Goal: Information Seeking & Learning: Check status

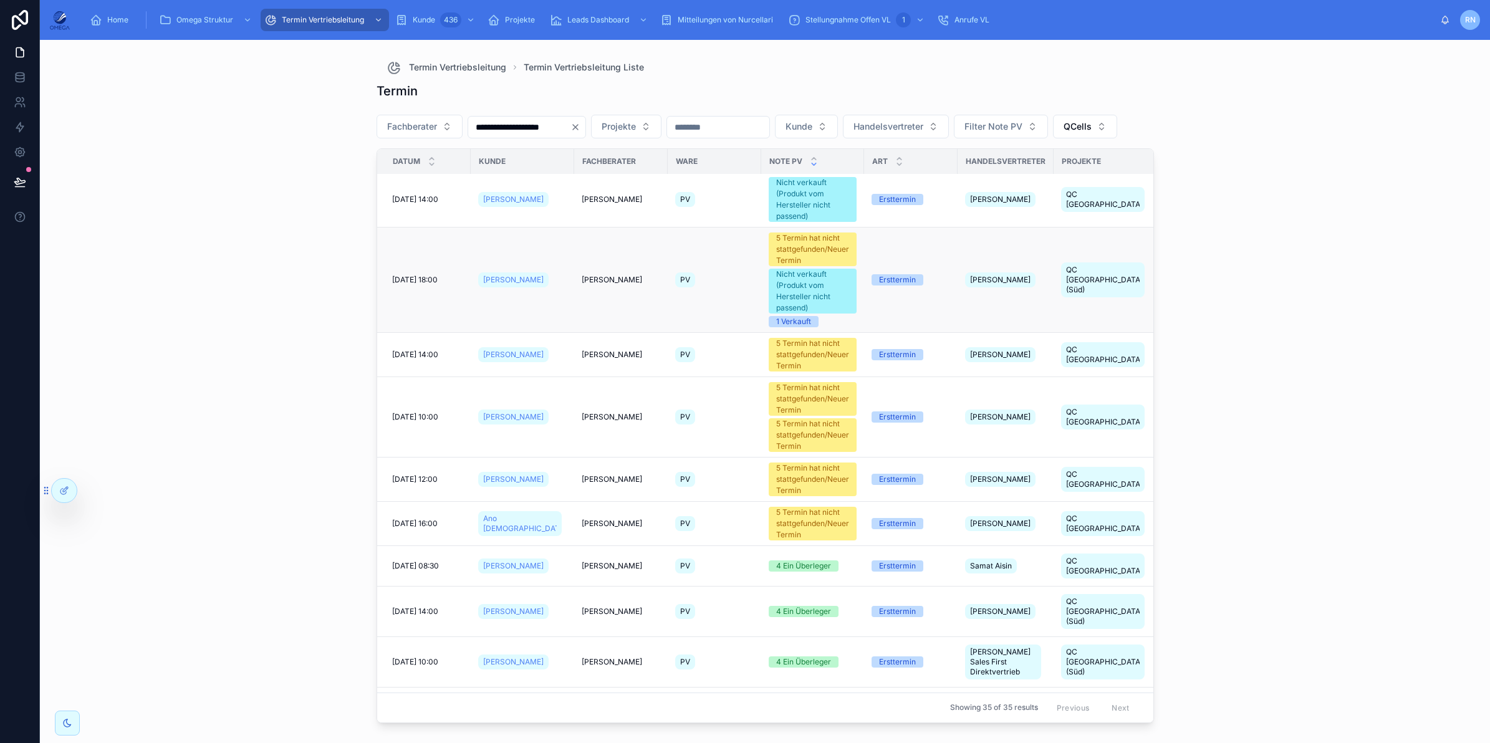
scroll to position [390, 0]
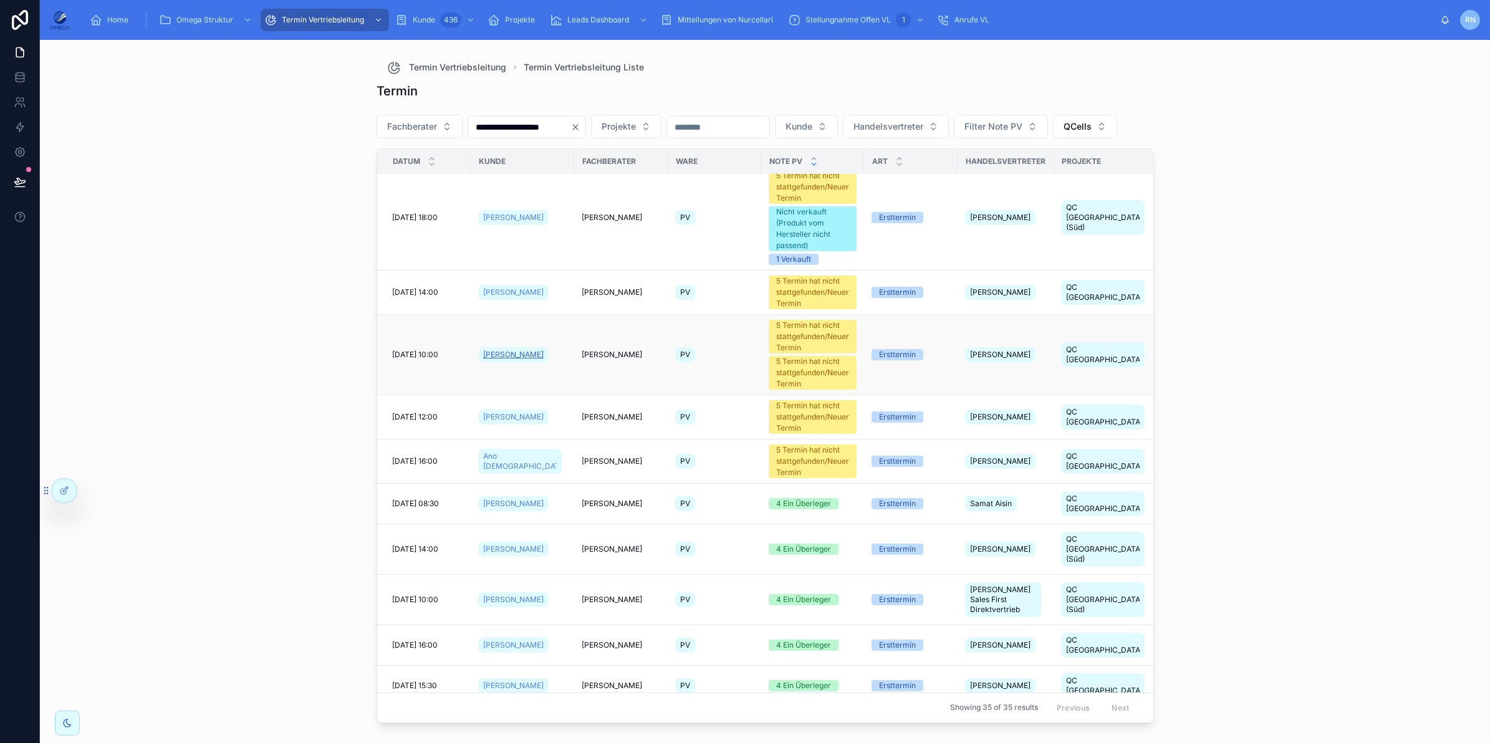
click at [510, 360] on span "Alexander Neumann" at bounding box center [513, 355] width 60 height 10
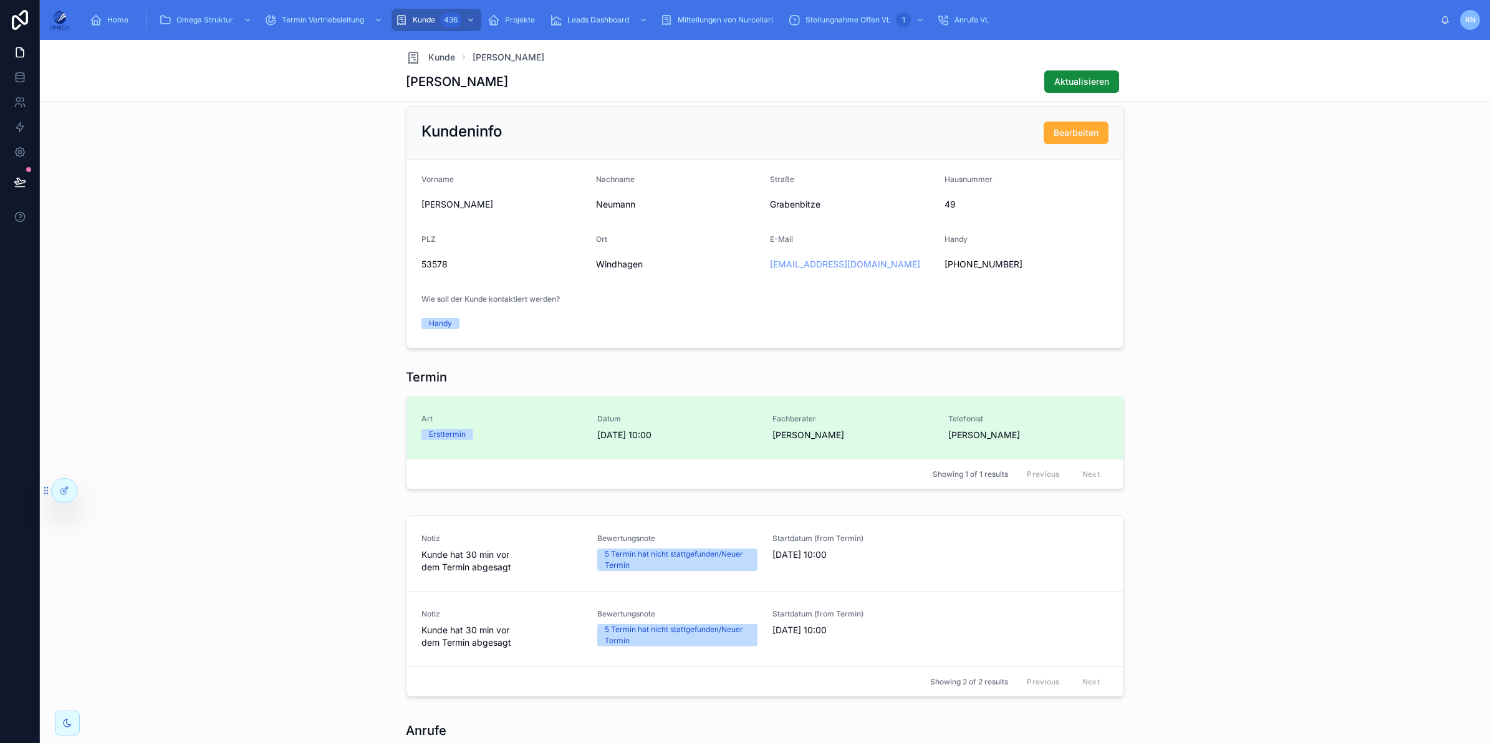
scroll to position [755, 0]
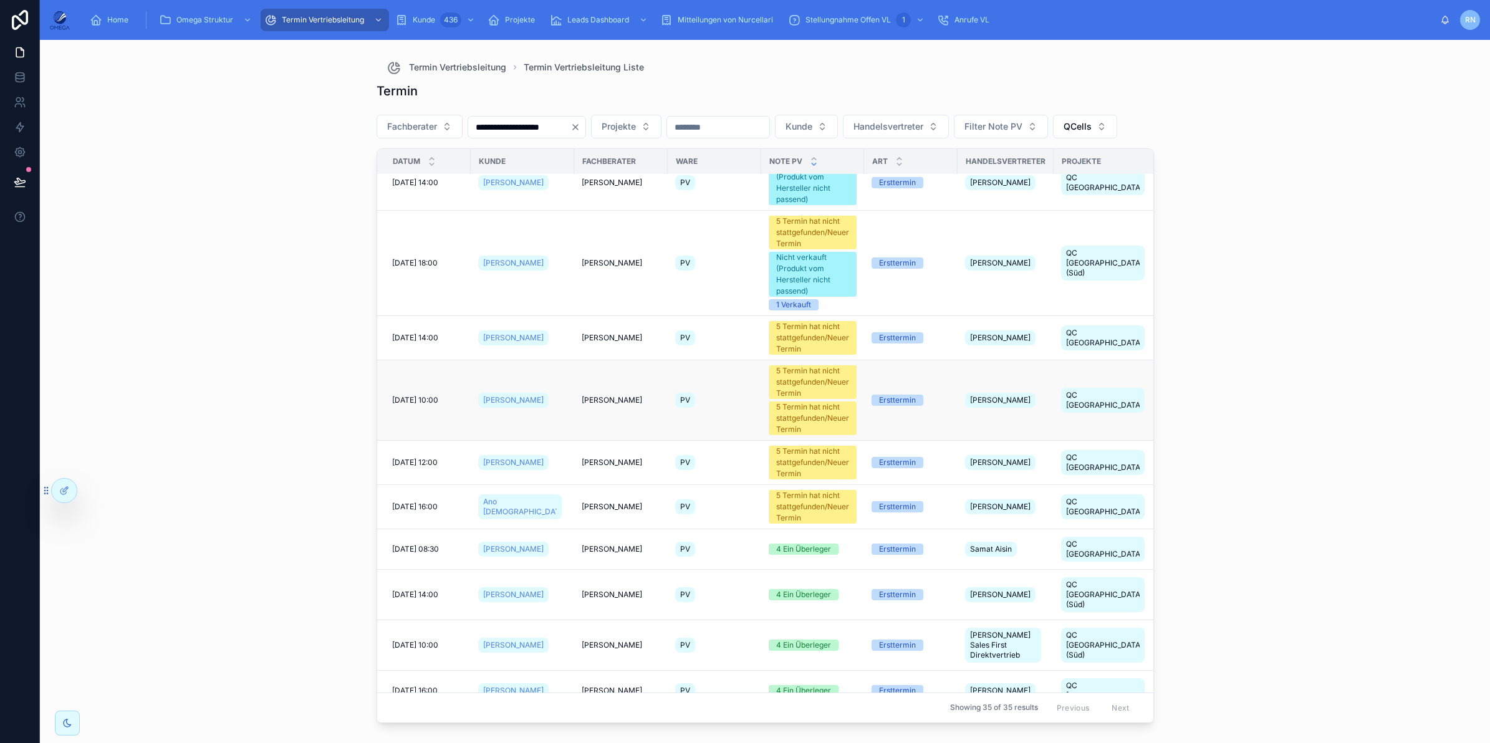
scroll to position [390, 0]
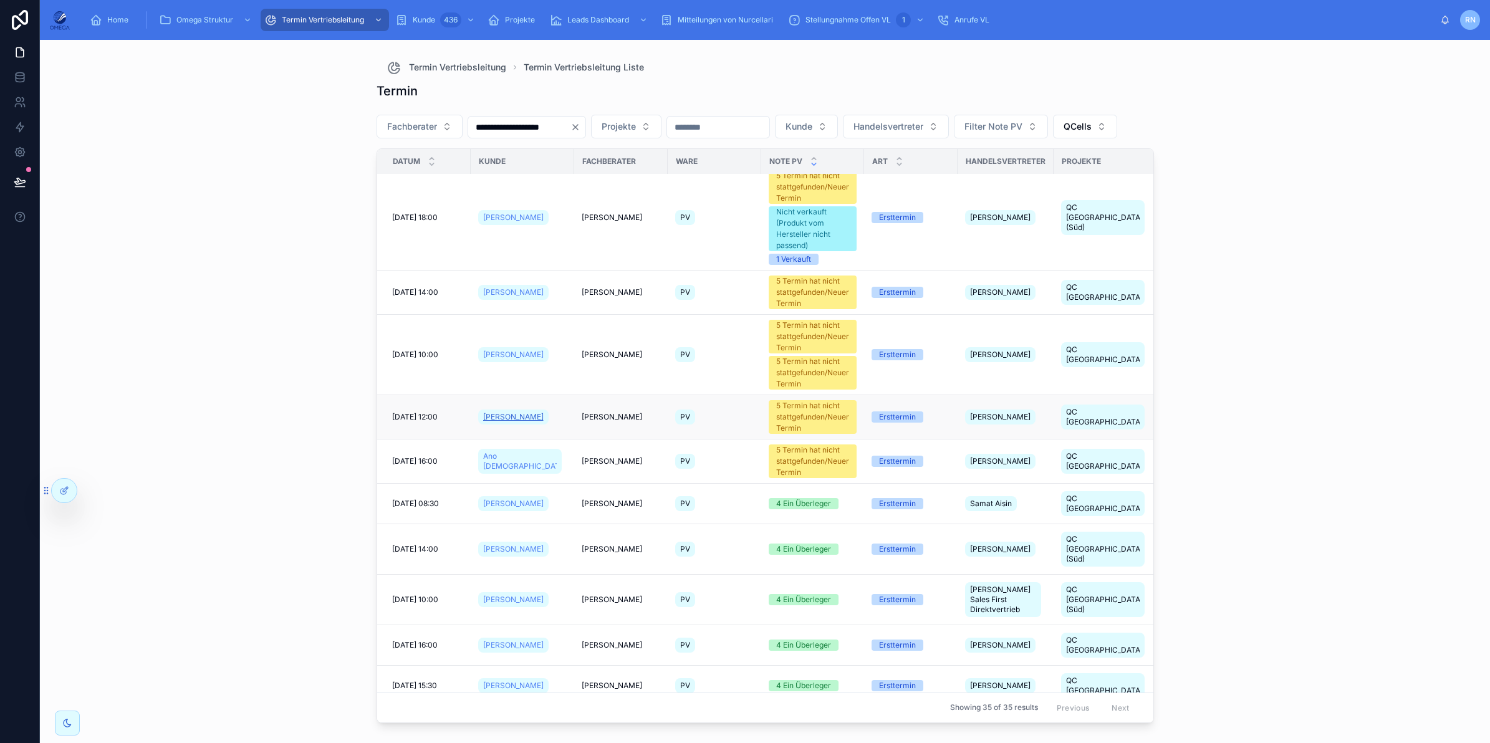
click at [524, 422] on span "Jörg Mertens" at bounding box center [513, 417] width 60 height 10
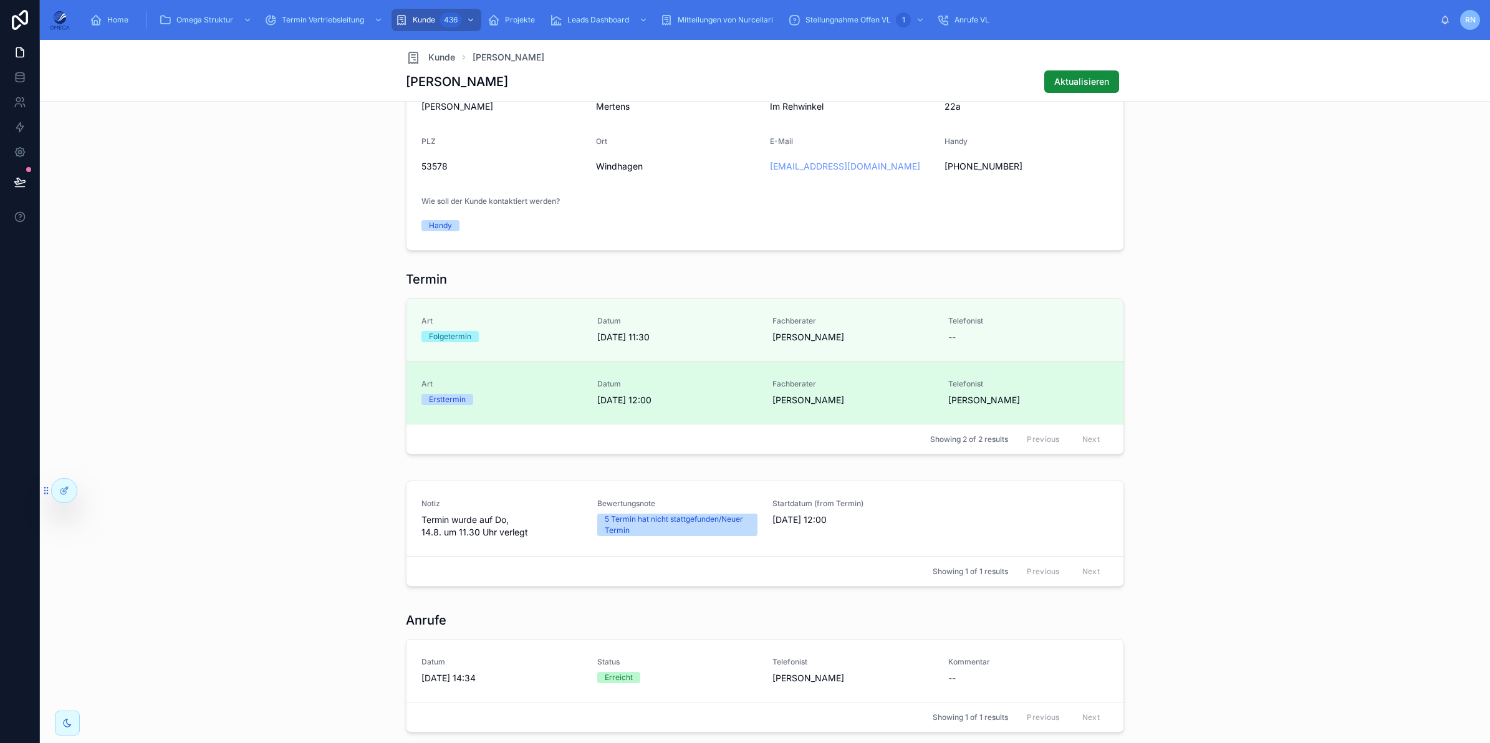
scroll to position [779, 0]
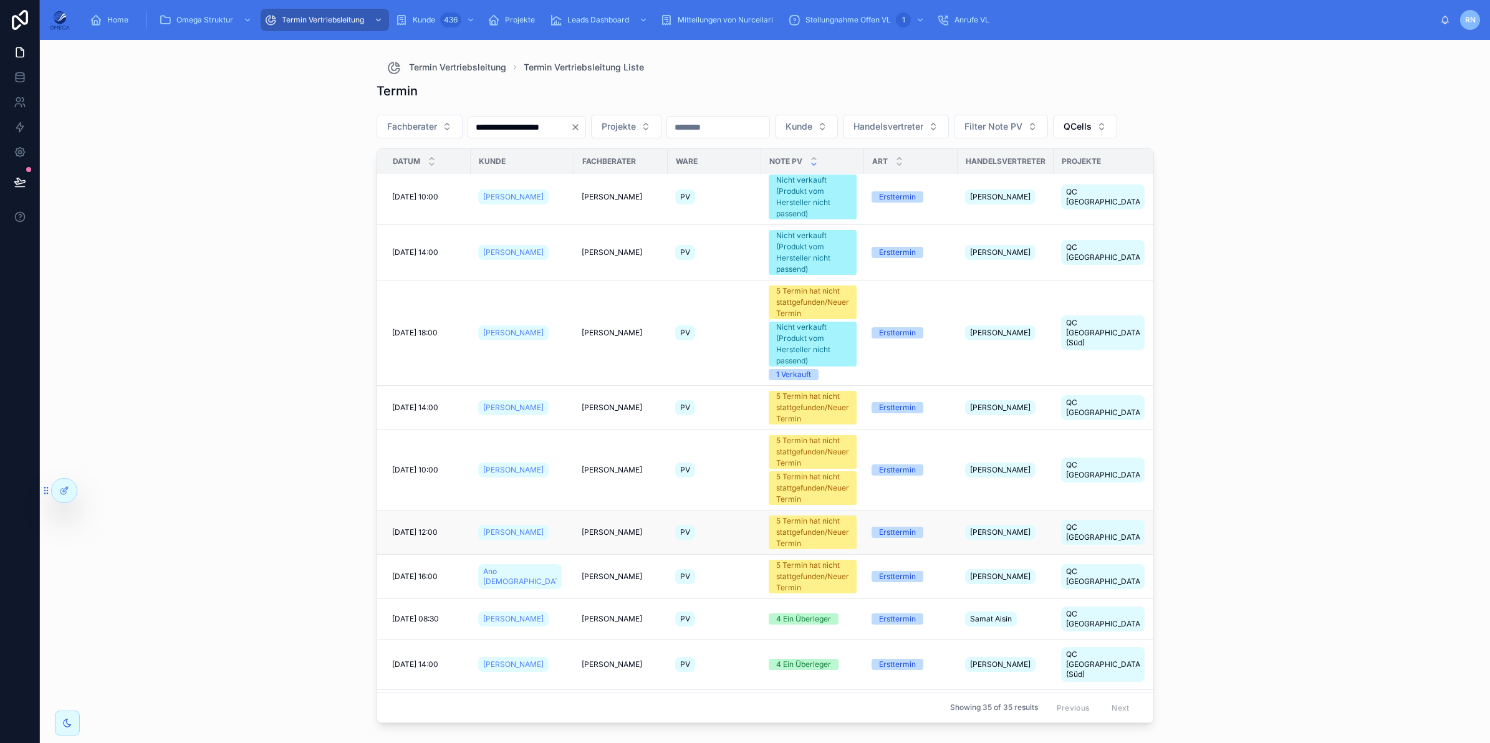
scroll to position [312, 0]
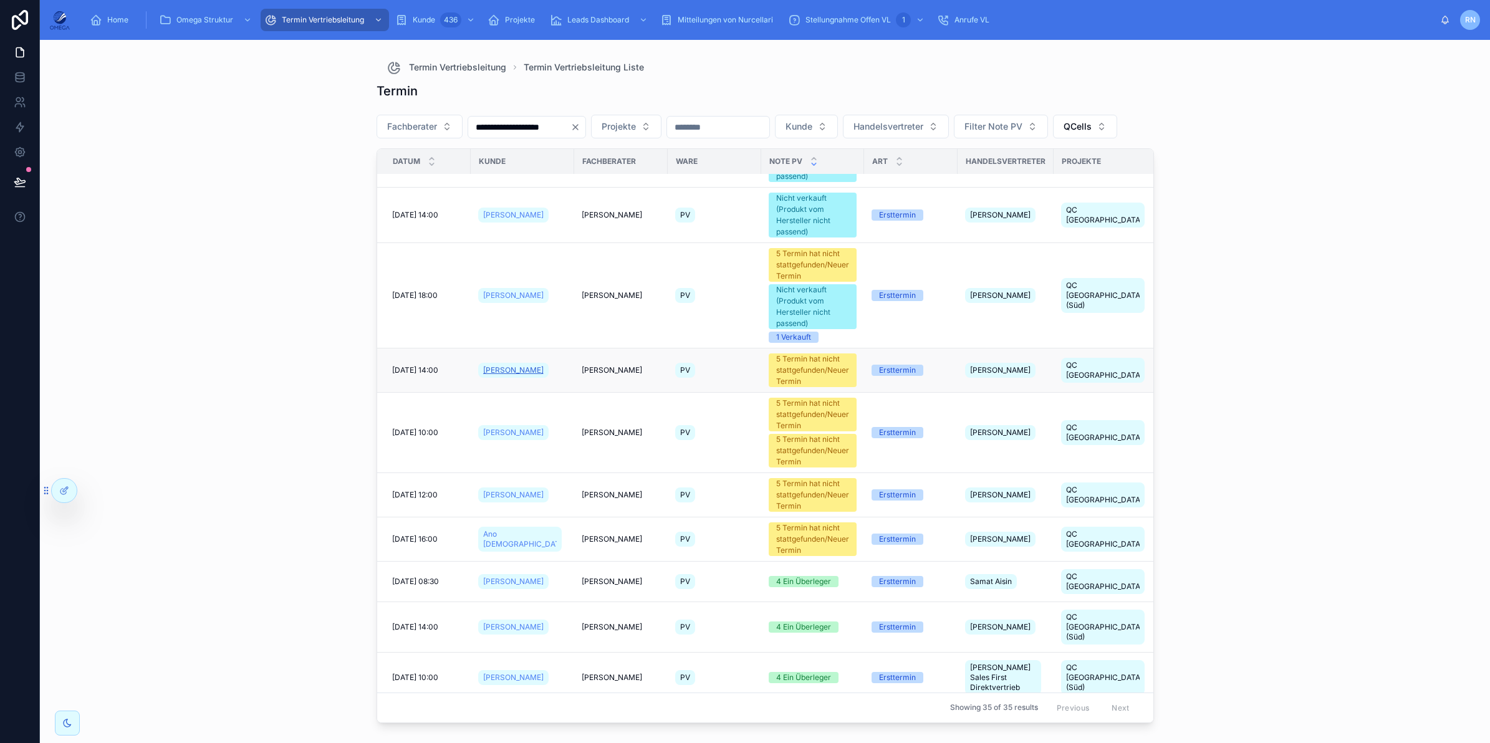
click at [509, 375] on span "Daniela Greese" at bounding box center [513, 370] width 60 height 10
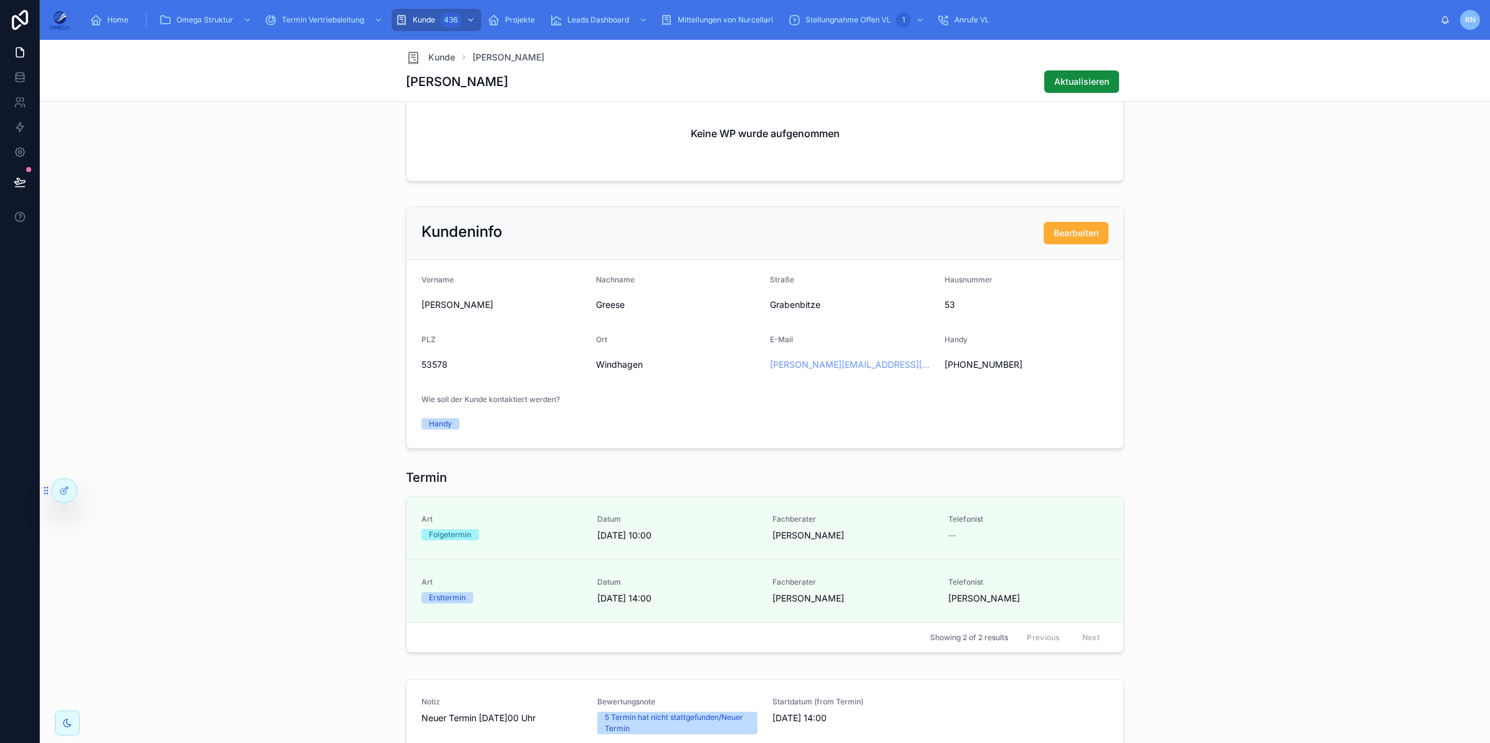
scroll to position [857, 0]
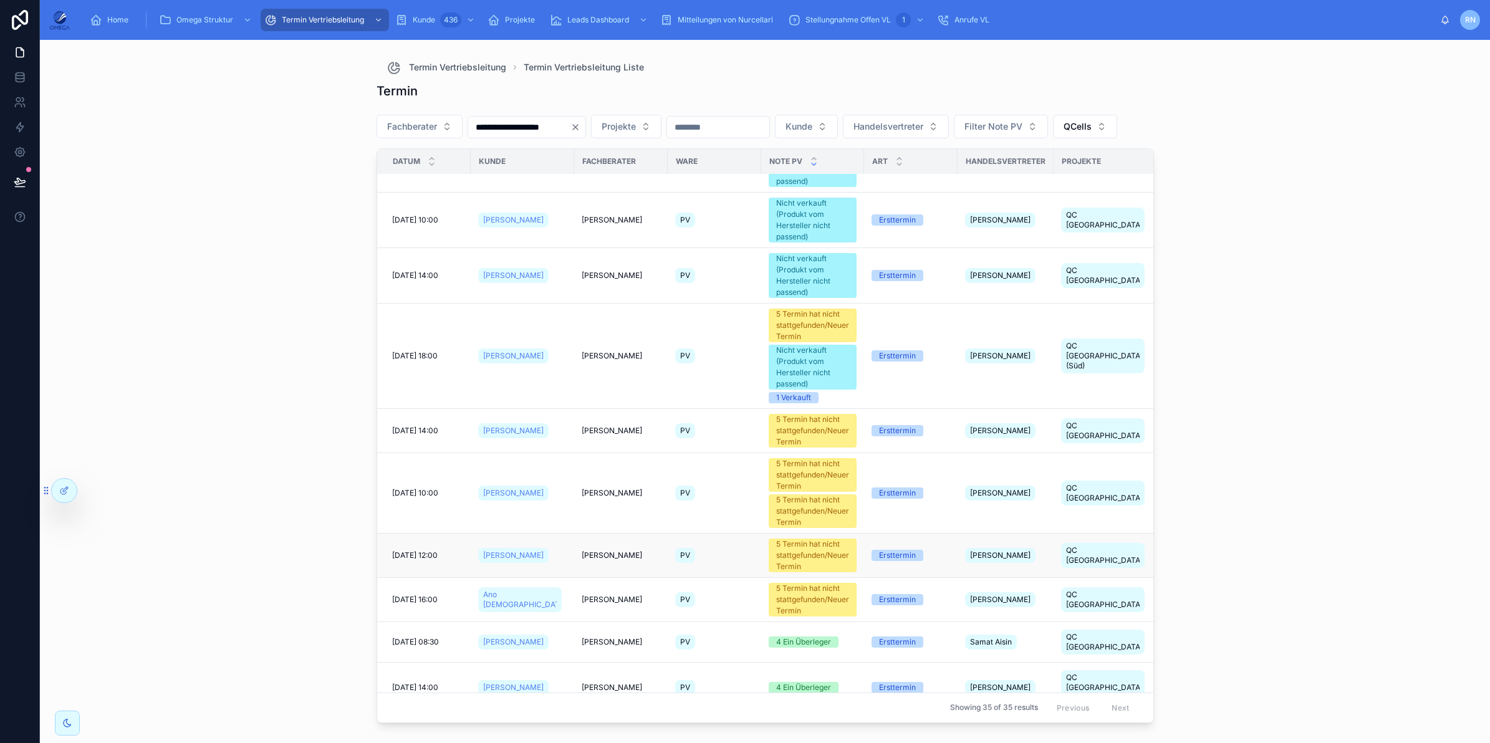
scroll to position [312, 0]
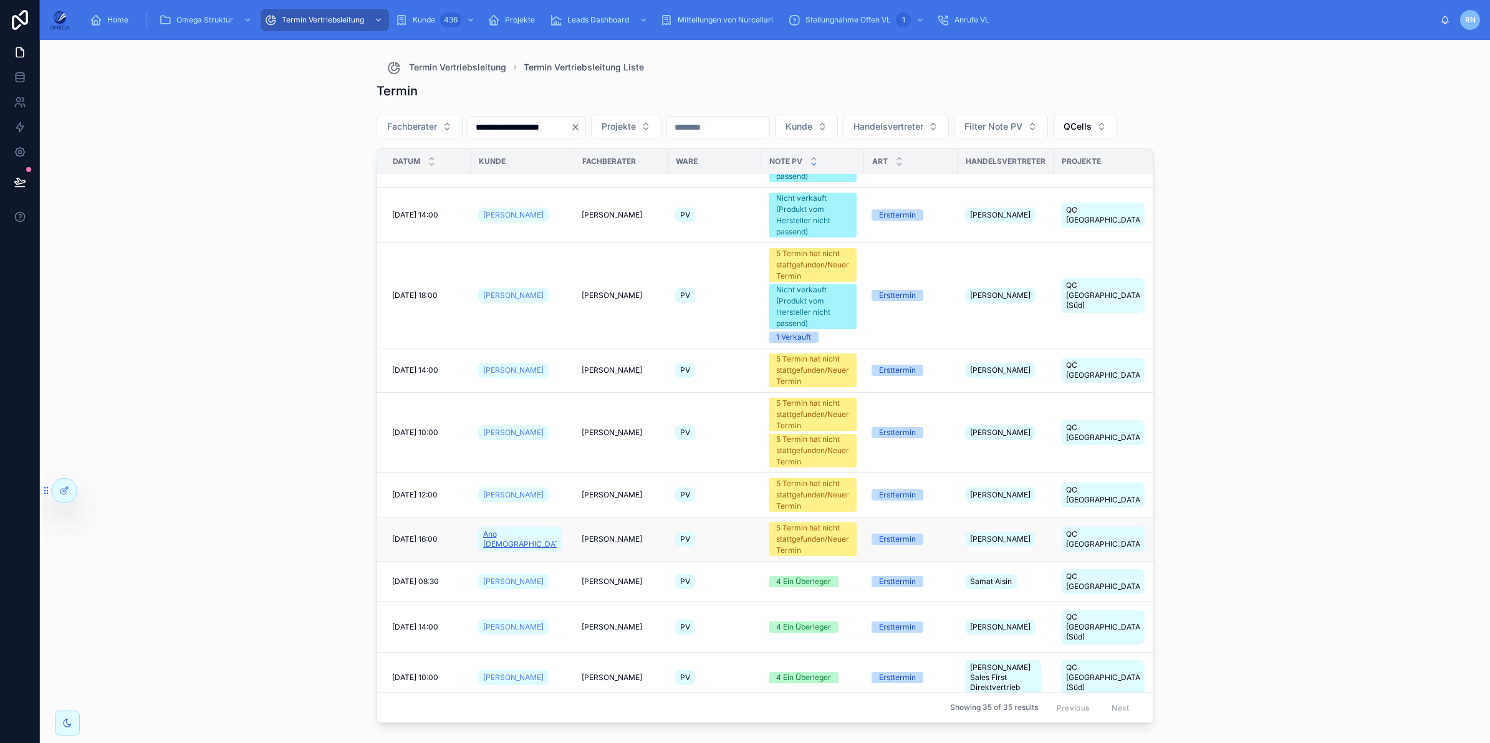
click at [511, 549] on span "Ano Heiden" at bounding box center [520, 539] width 74 height 20
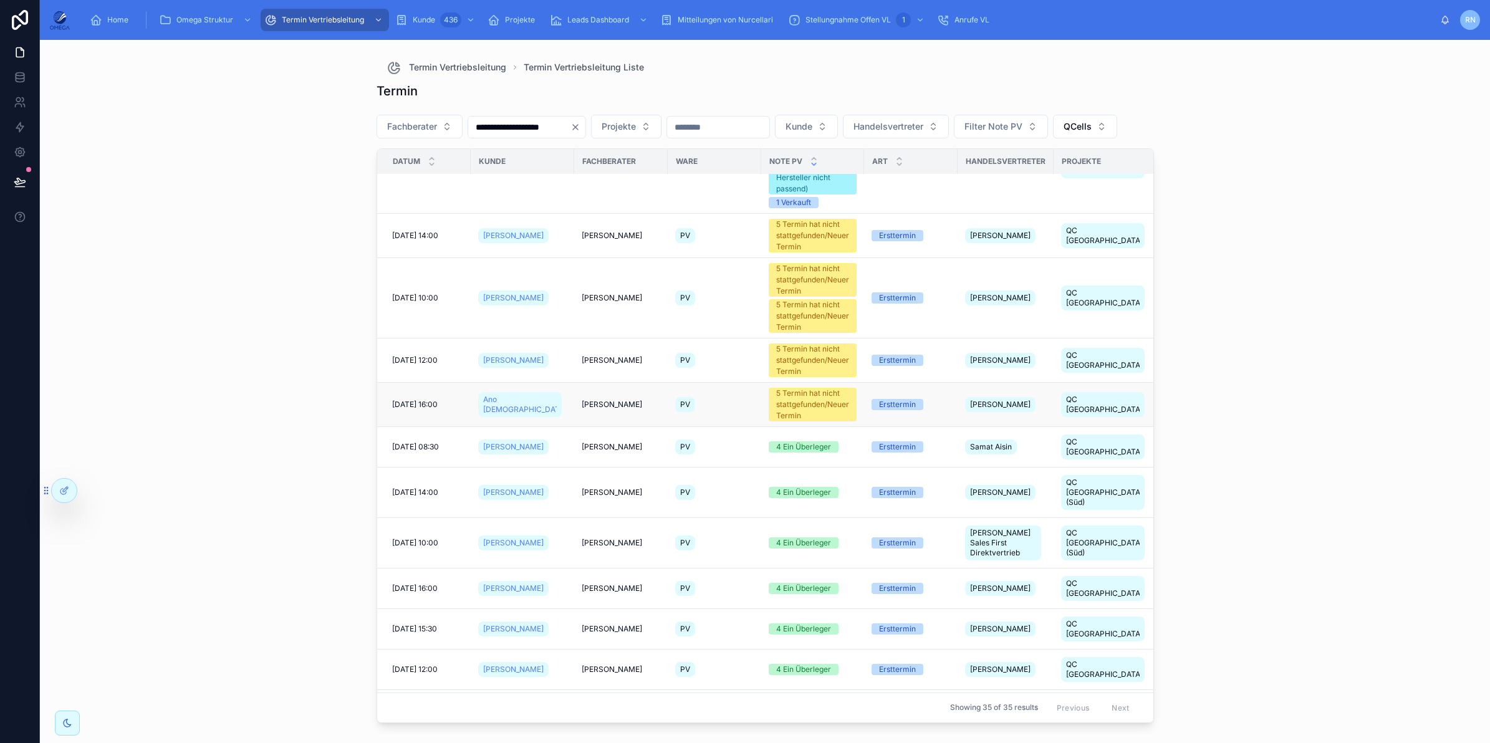
scroll to position [468, 0]
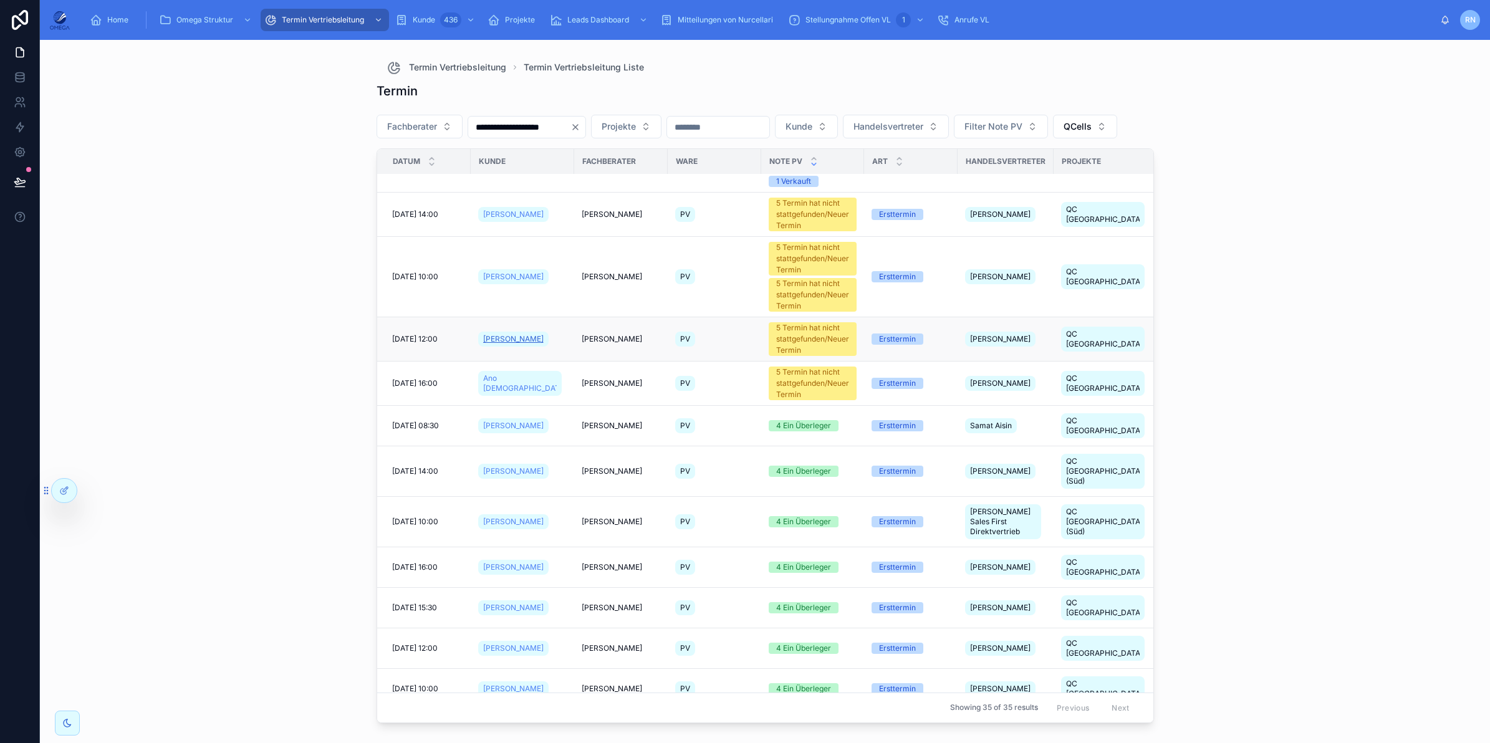
click at [506, 344] on span "Jörg Mertens" at bounding box center [513, 339] width 60 height 10
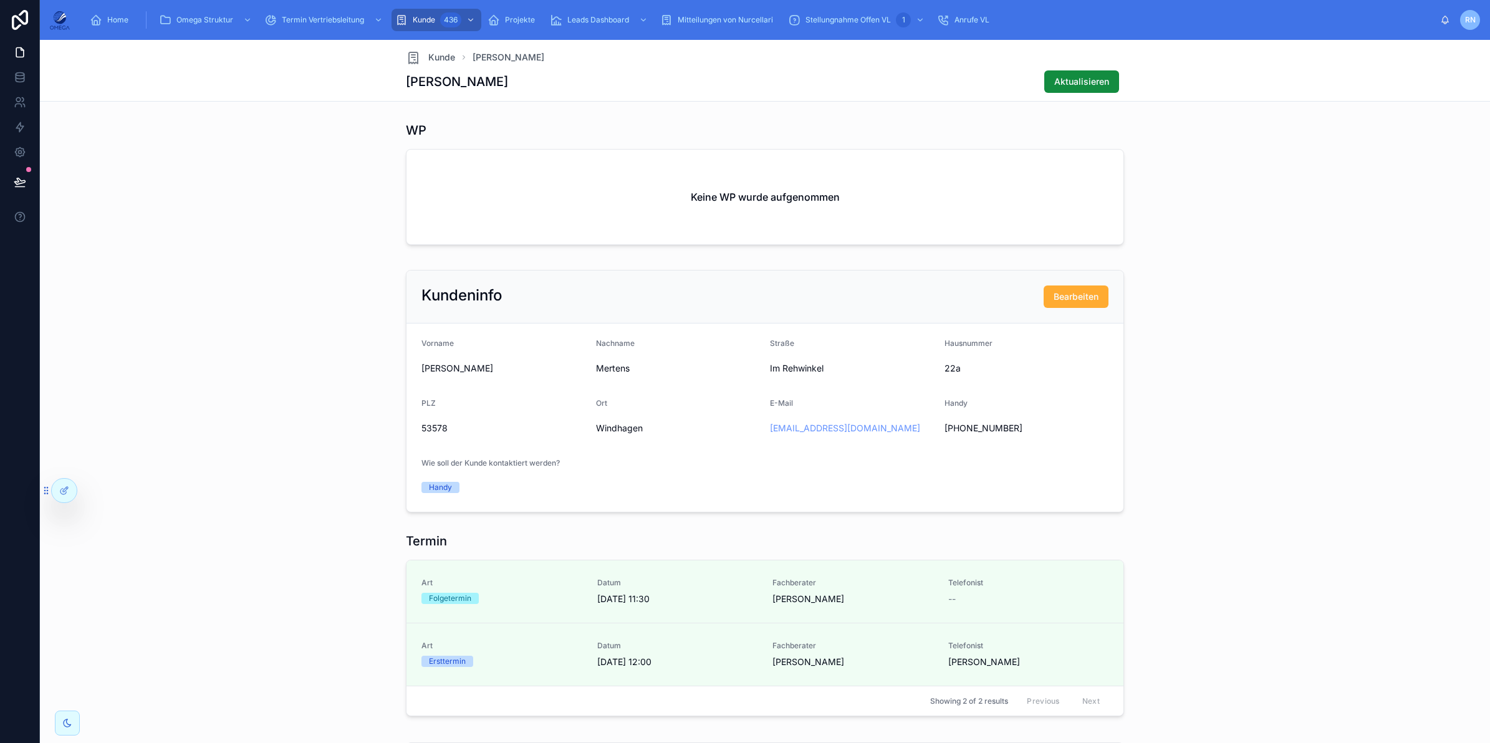
scroll to position [546, 0]
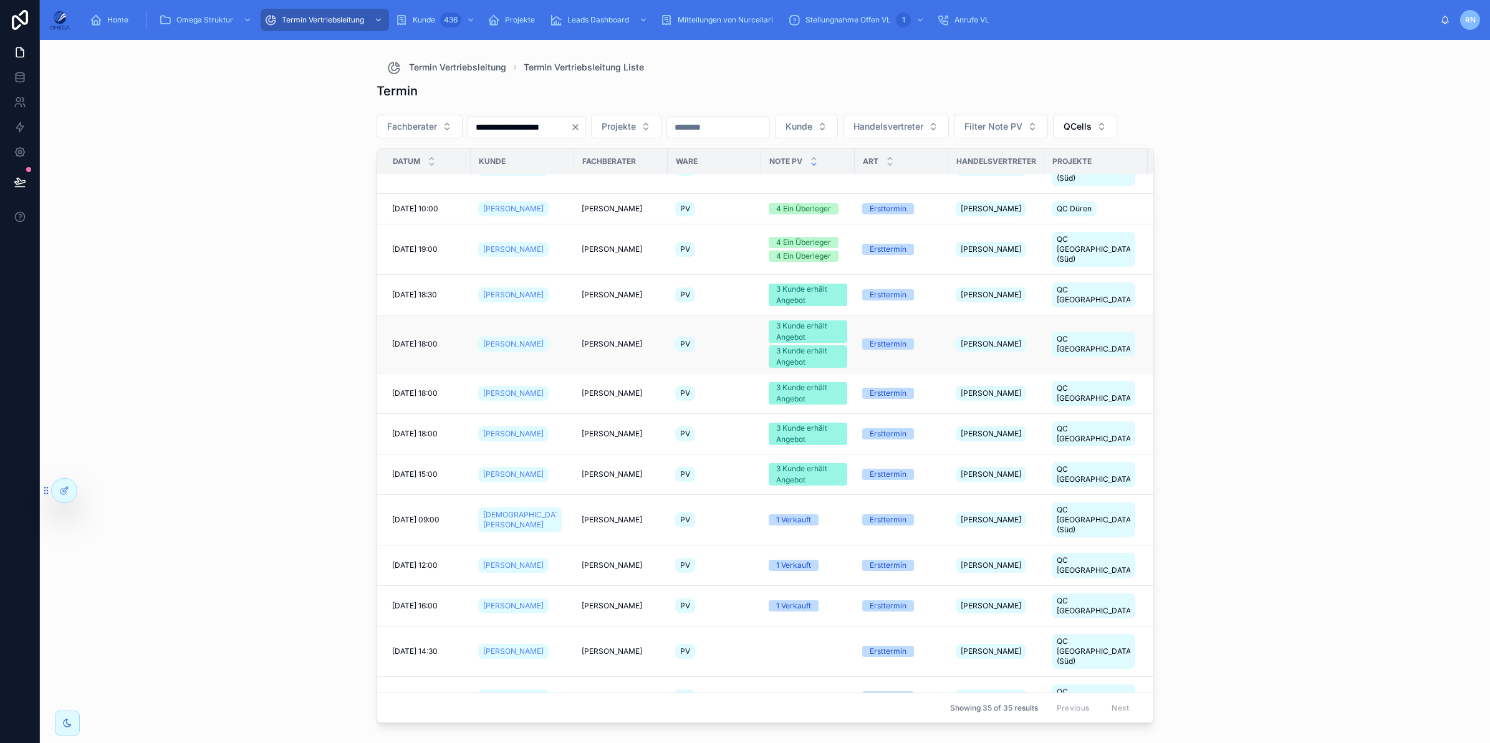
scroll to position [1107, 0]
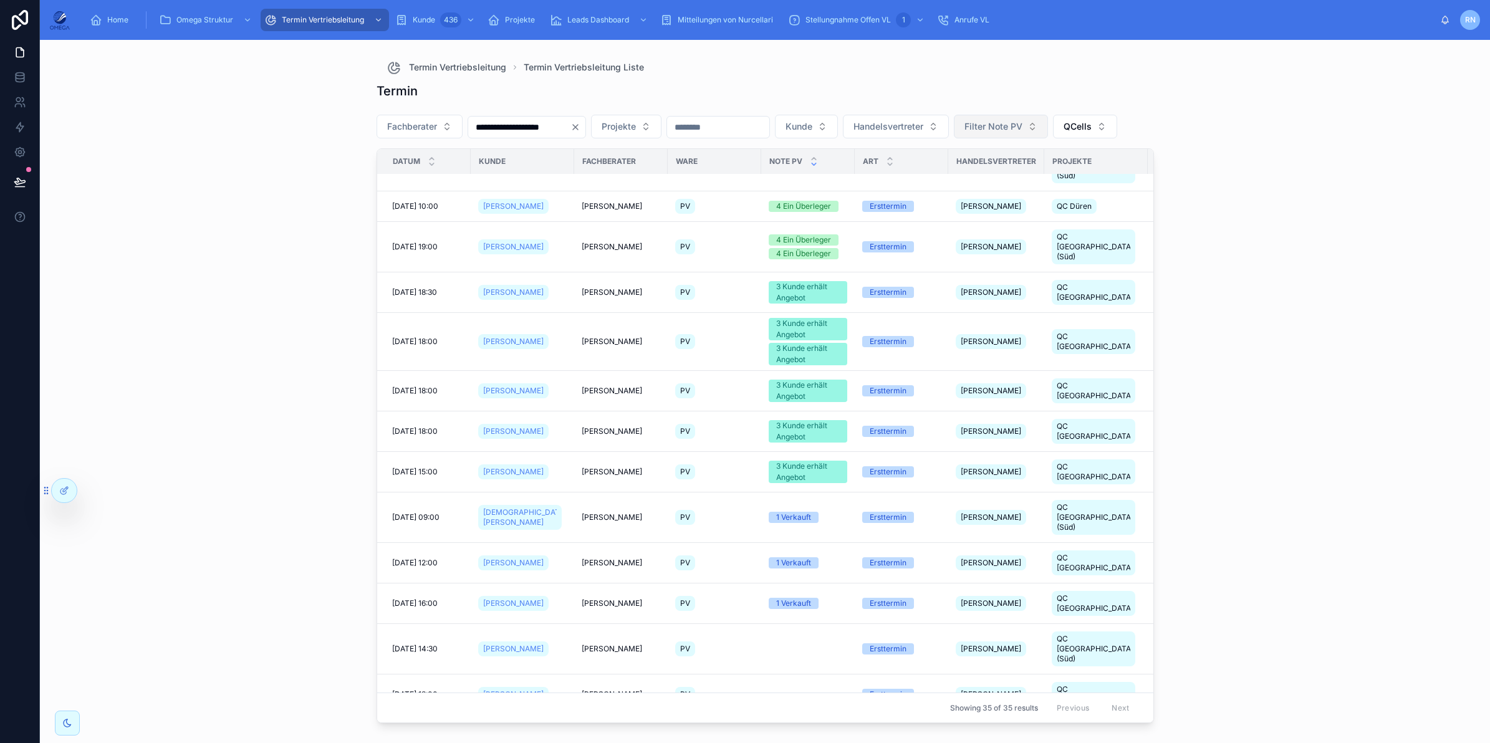
click at [1023, 128] on span "Filter Note PV" at bounding box center [994, 126] width 58 height 12
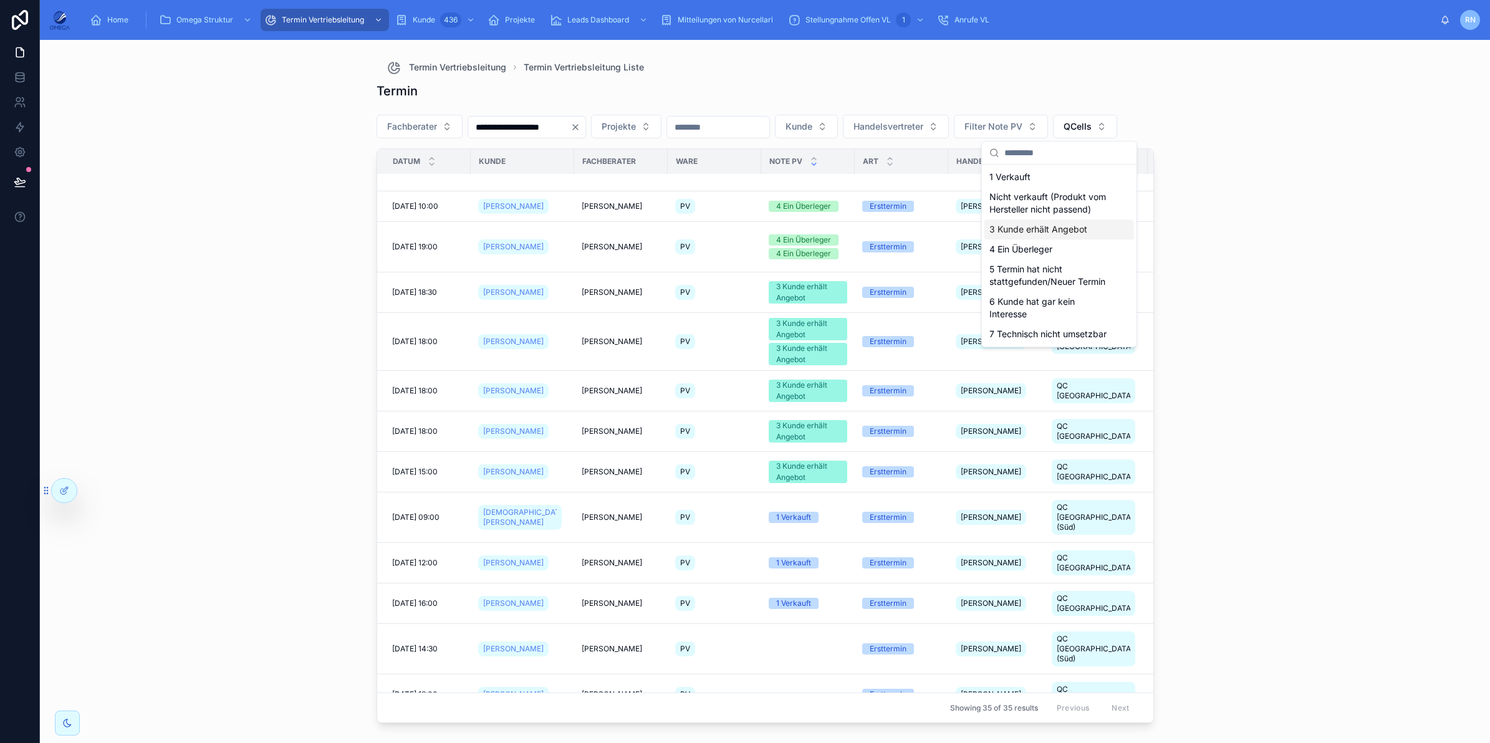
click at [1040, 229] on div "3 Kunde erhält Angebot" at bounding box center [1060, 229] width 150 height 20
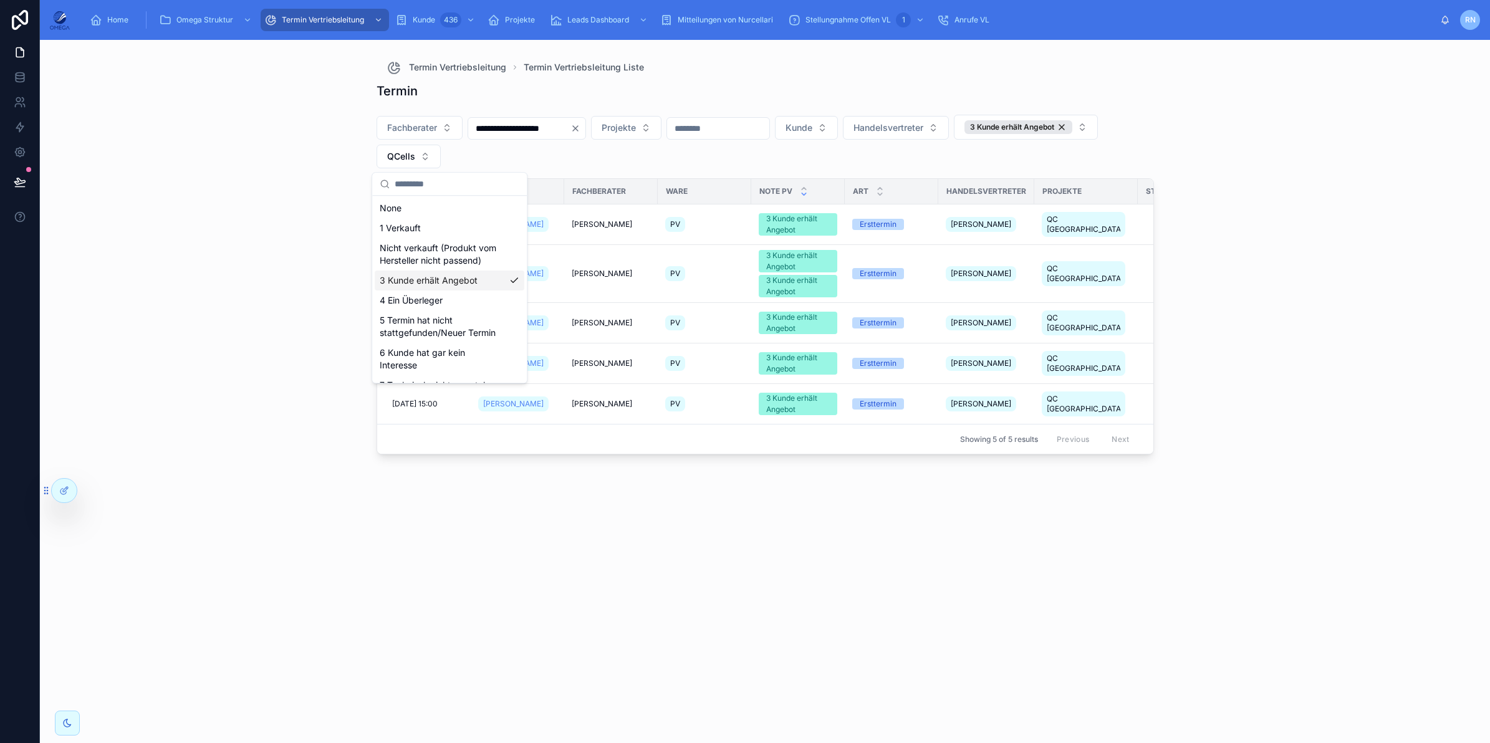
click at [1297, 294] on div "**********" at bounding box center [765, 391] width 1450 height 703
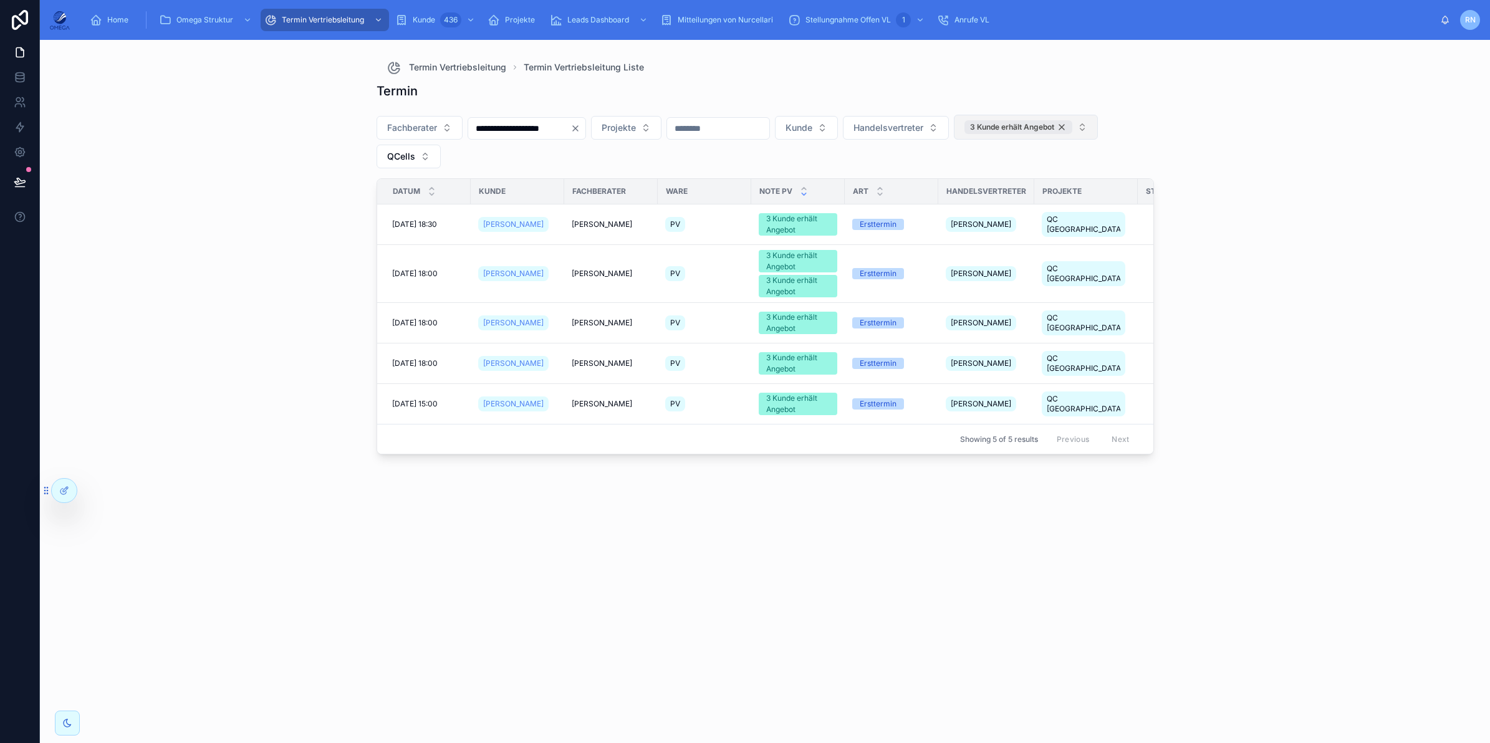
click at [965, 134] on div "3 Kunde erhält Angebot" at bounding box center [1019, 127] width 108 height 14
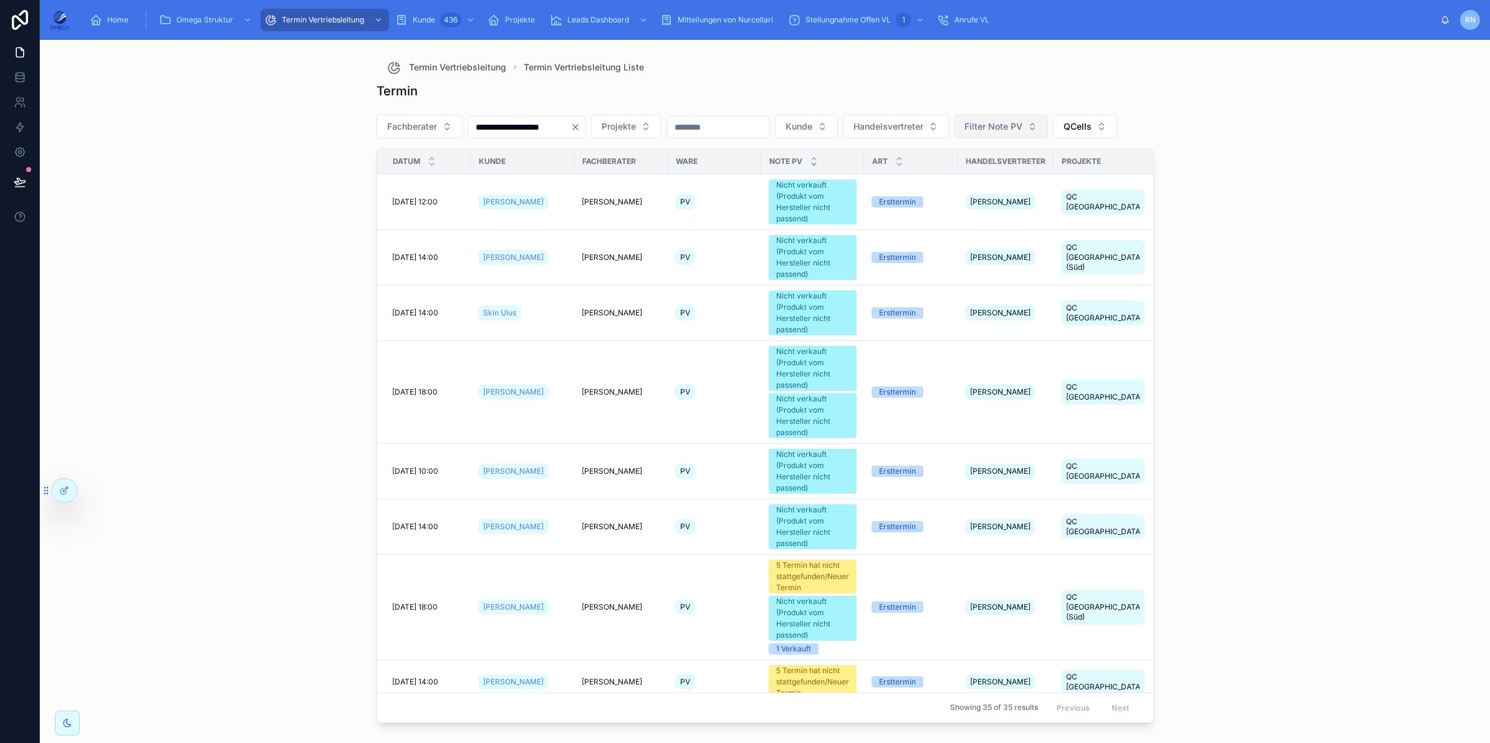
click at [1048, 120] on button "Filter Note PV" at bounding box center [1001, 127] width 94 height 24
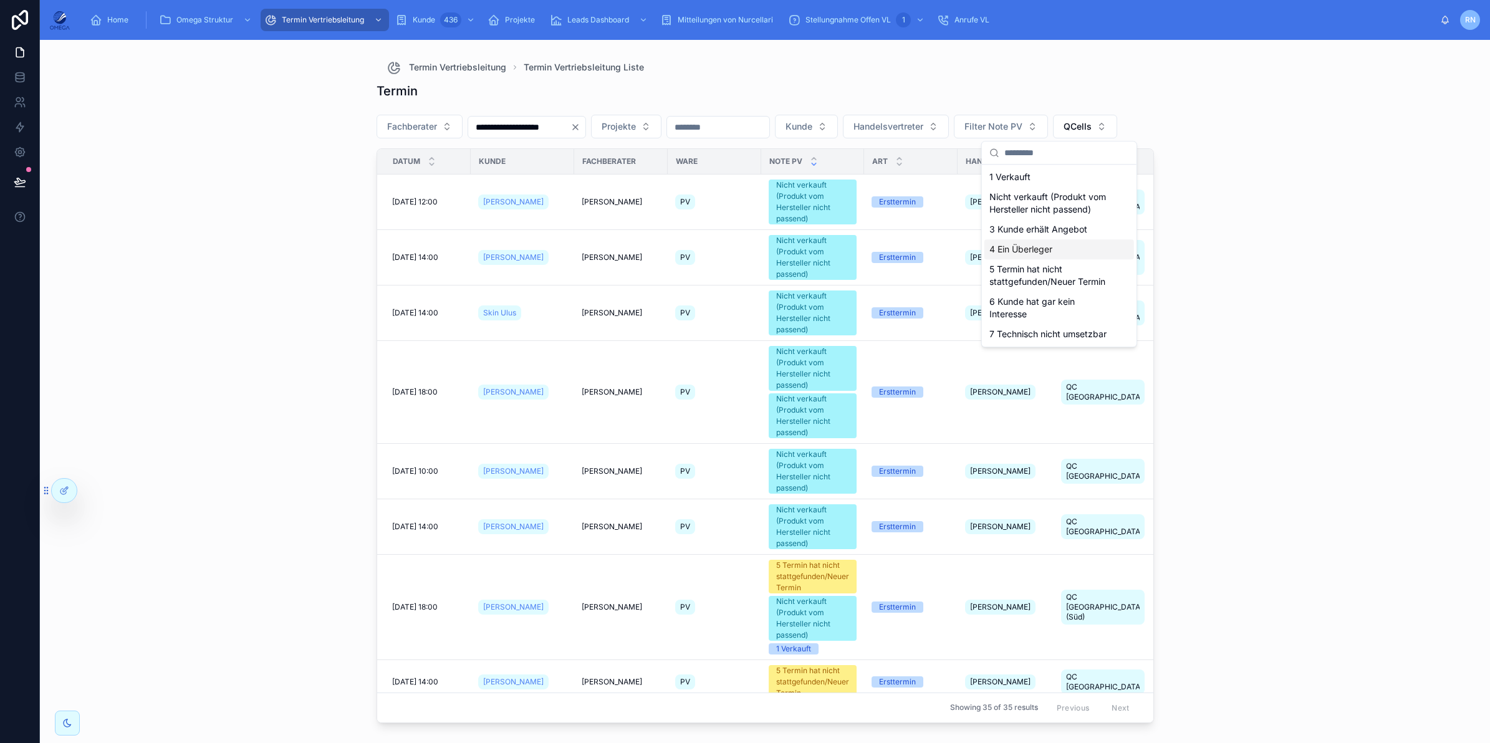
click at [1038, 253] on div "4 Ein Überleger" at bounding box center [1060, 249] width 150 height 20
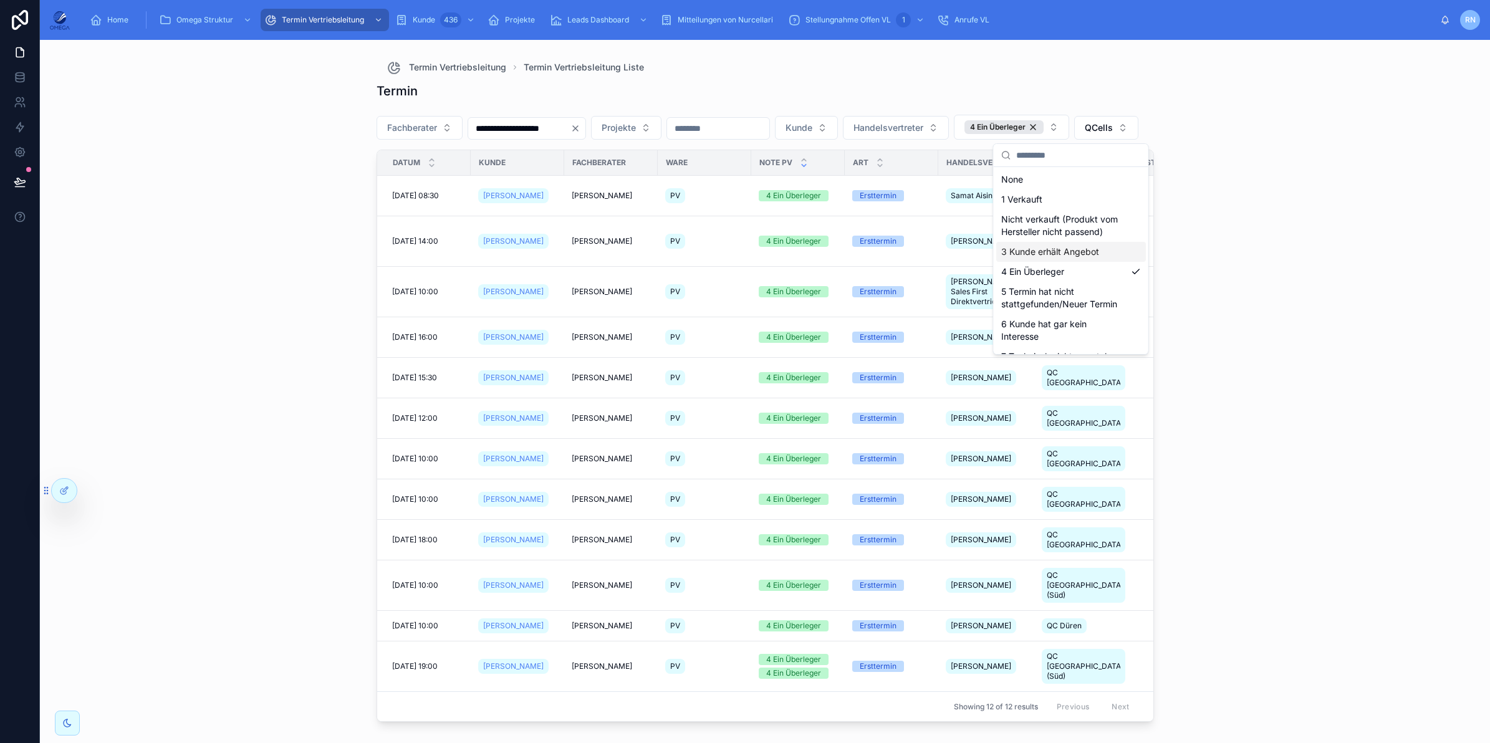
click at [1331, 285] on div "**********" at bounding box center [765, 391] width 1450 height 703
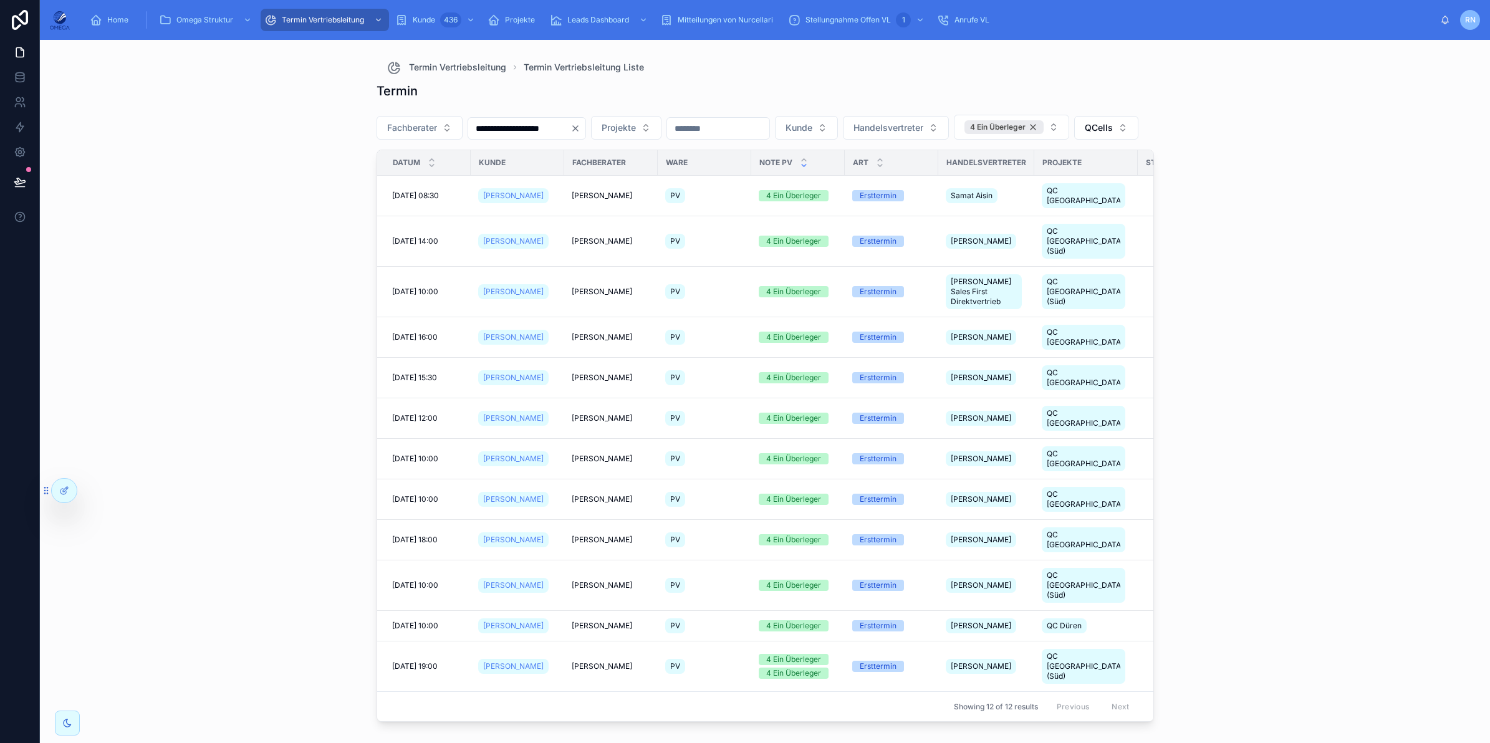
click at [1044, 132] on div "4 Ein Überleger" at bounding box center [1004, 127] width 79 height 14
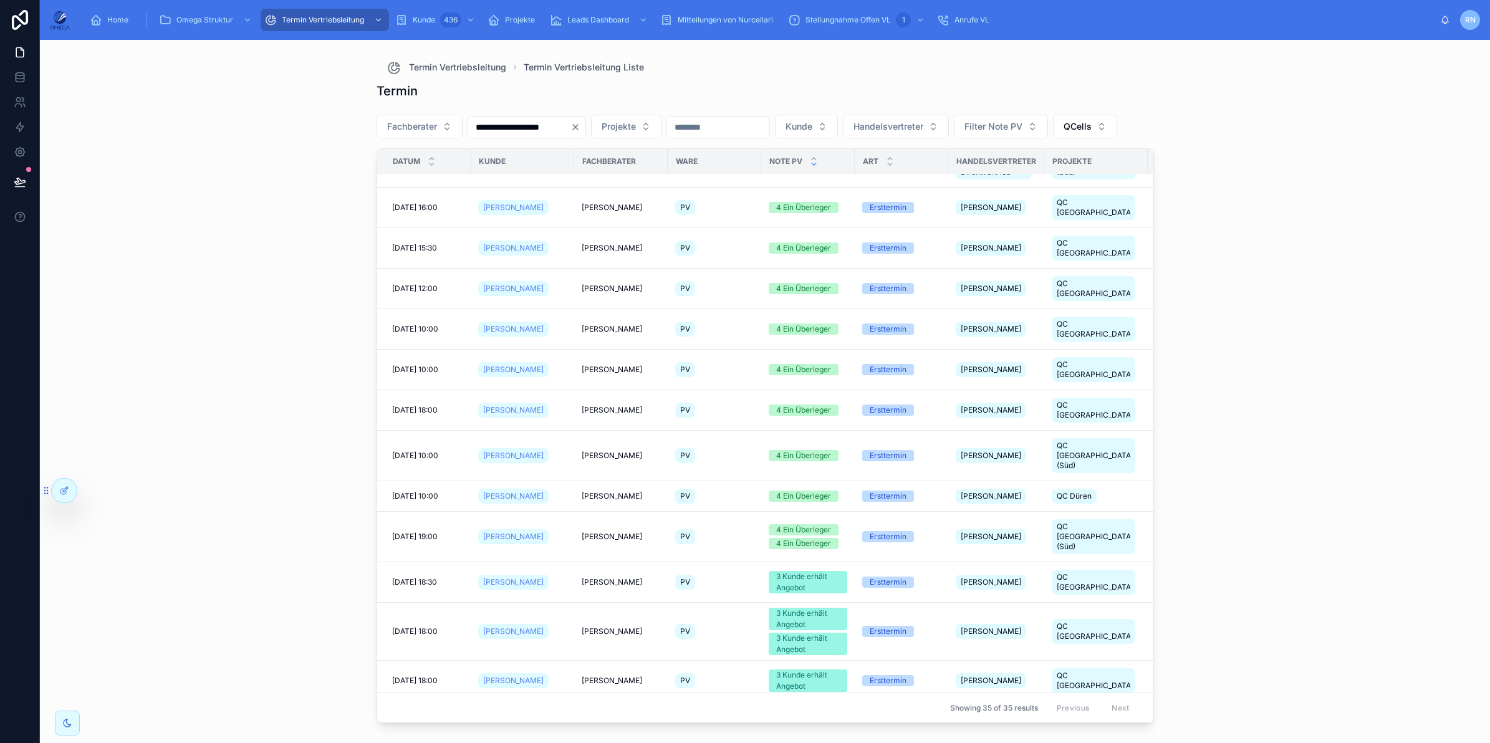
scroll to position [1107, 0]
